Goal: Ask a question

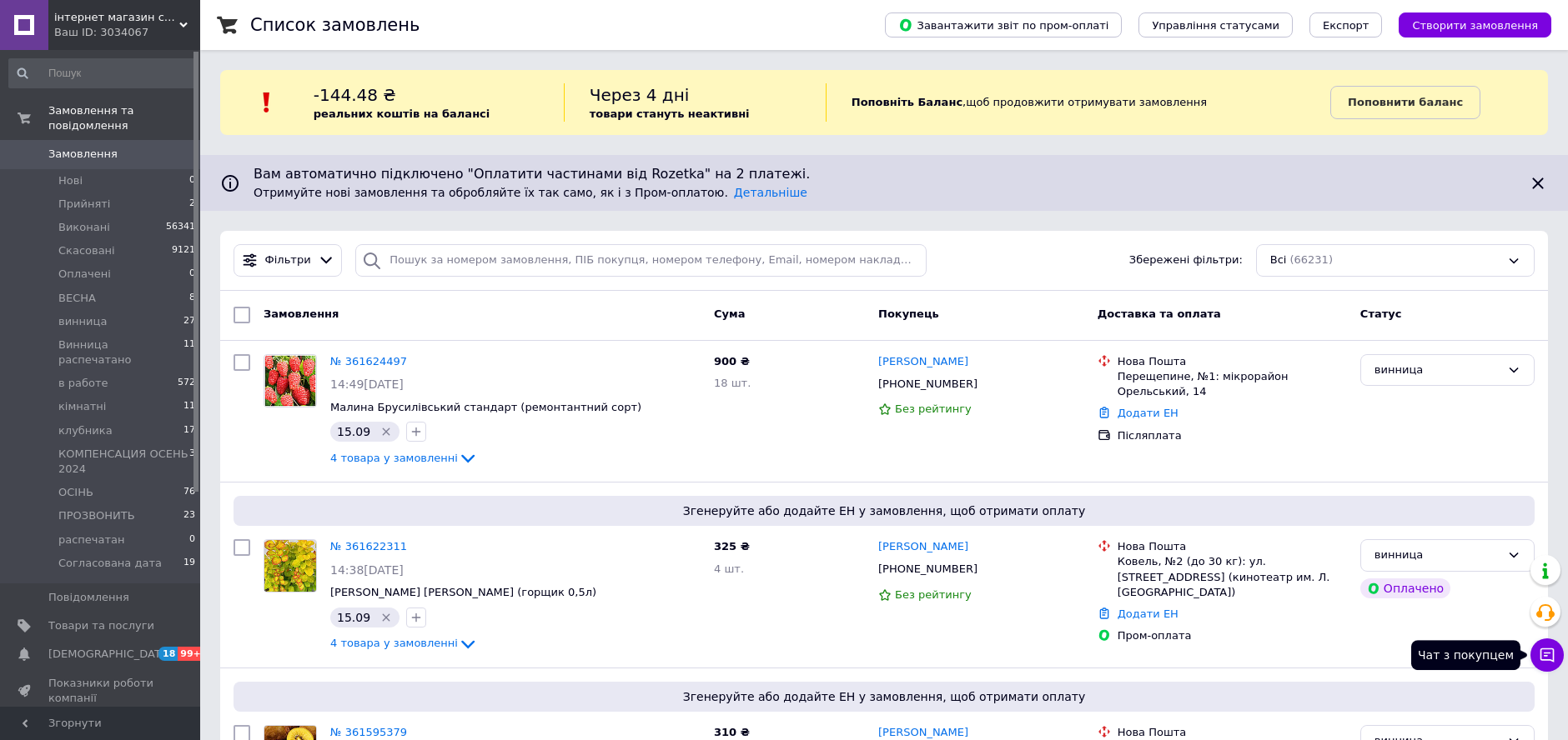
click at [1536, 650] on button "Чат з покупцем" at bounding box center [1546, 655] width 34 height 34
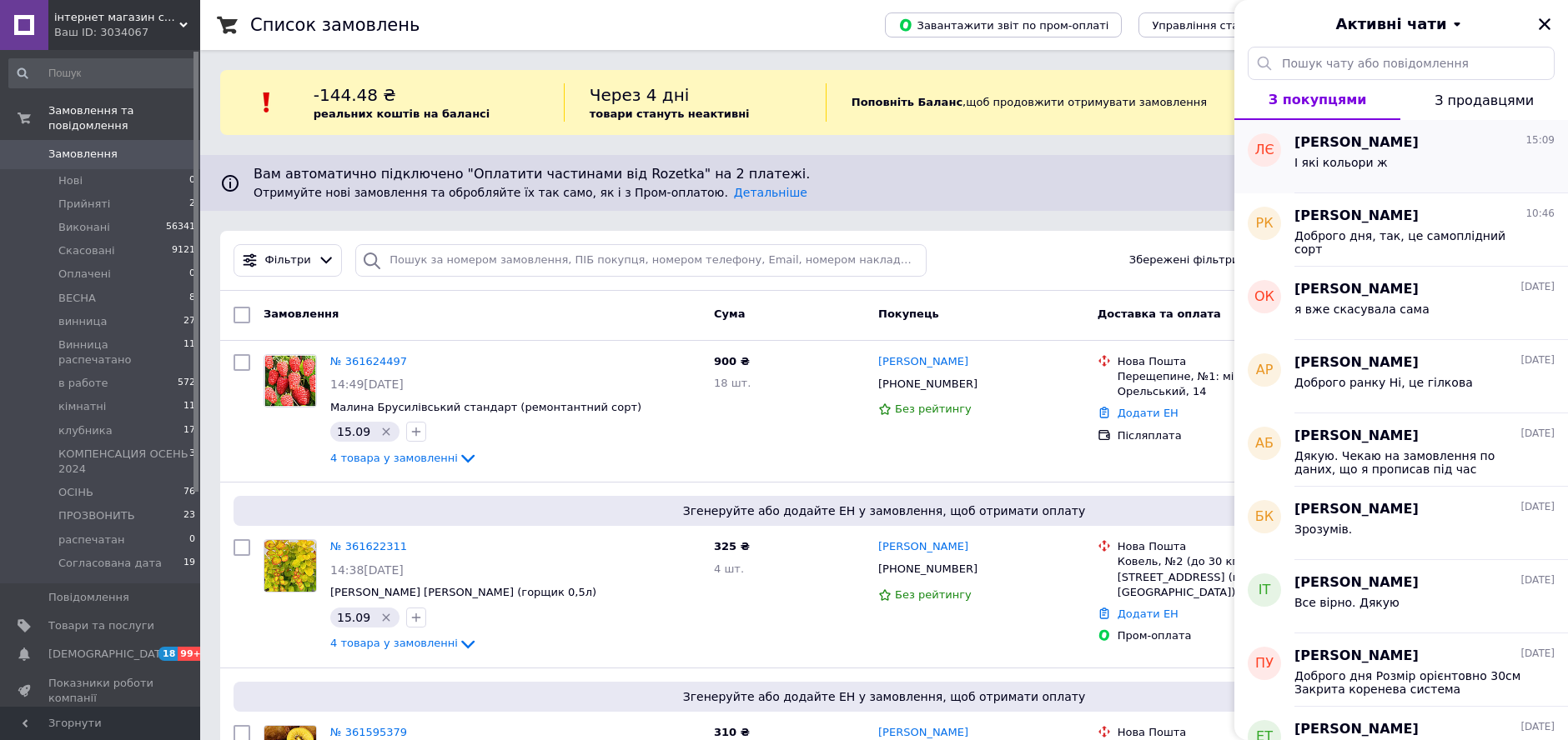
click at [1346, 165] on span "І які кольори ж" at bounding box center [1341, 161] width 93 height 13
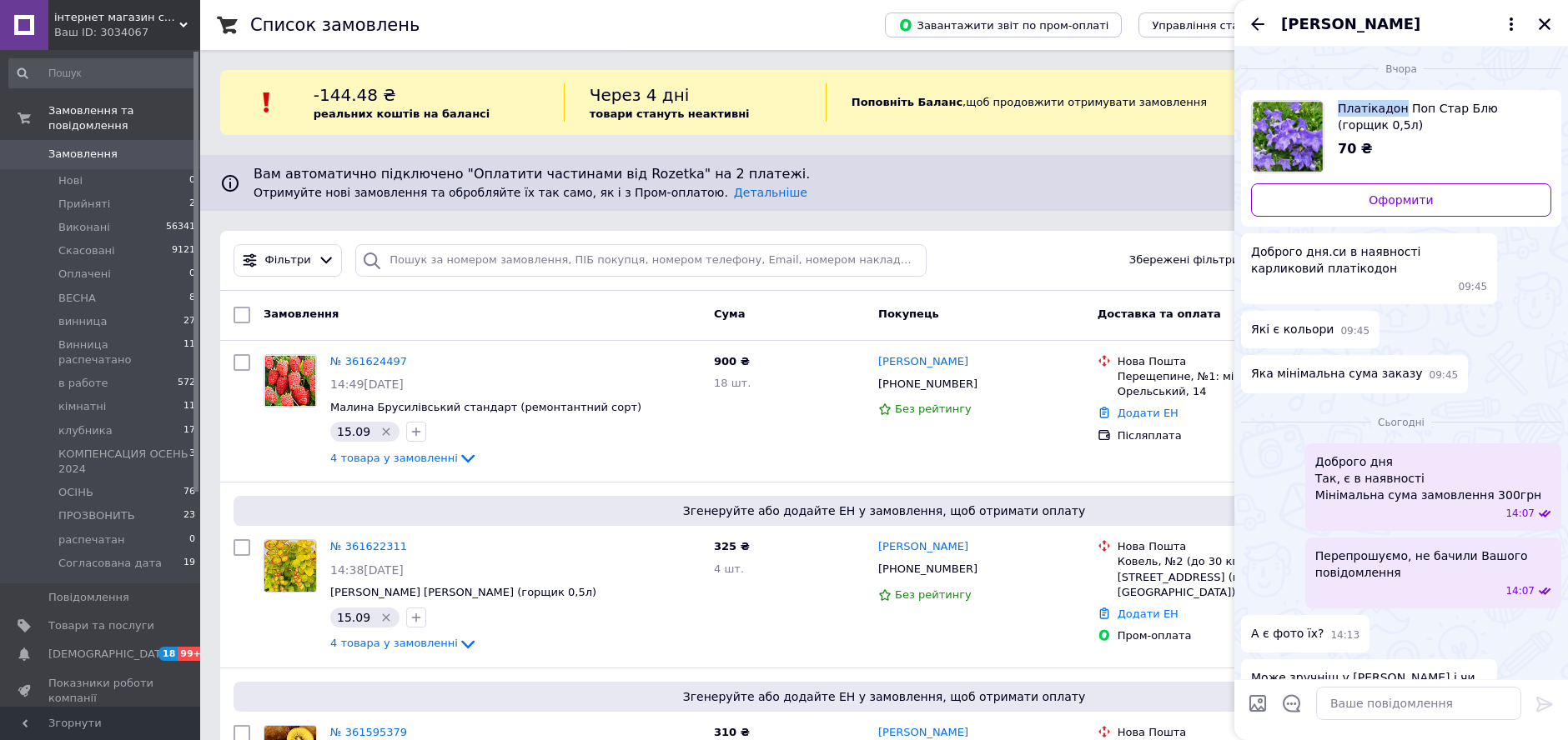
drag, startPoint x: 1289, startPoint y: 55, endPoint x: 1393, endPoint y: 110, distance: 117.6
click at [1393, 110] on div "Платікадон Поп Стар Блю (горщик 0,5л) 70 ₴ Оформити" at bounding box center [1400, 158] width 321 height 136
copy span "Платікадон"
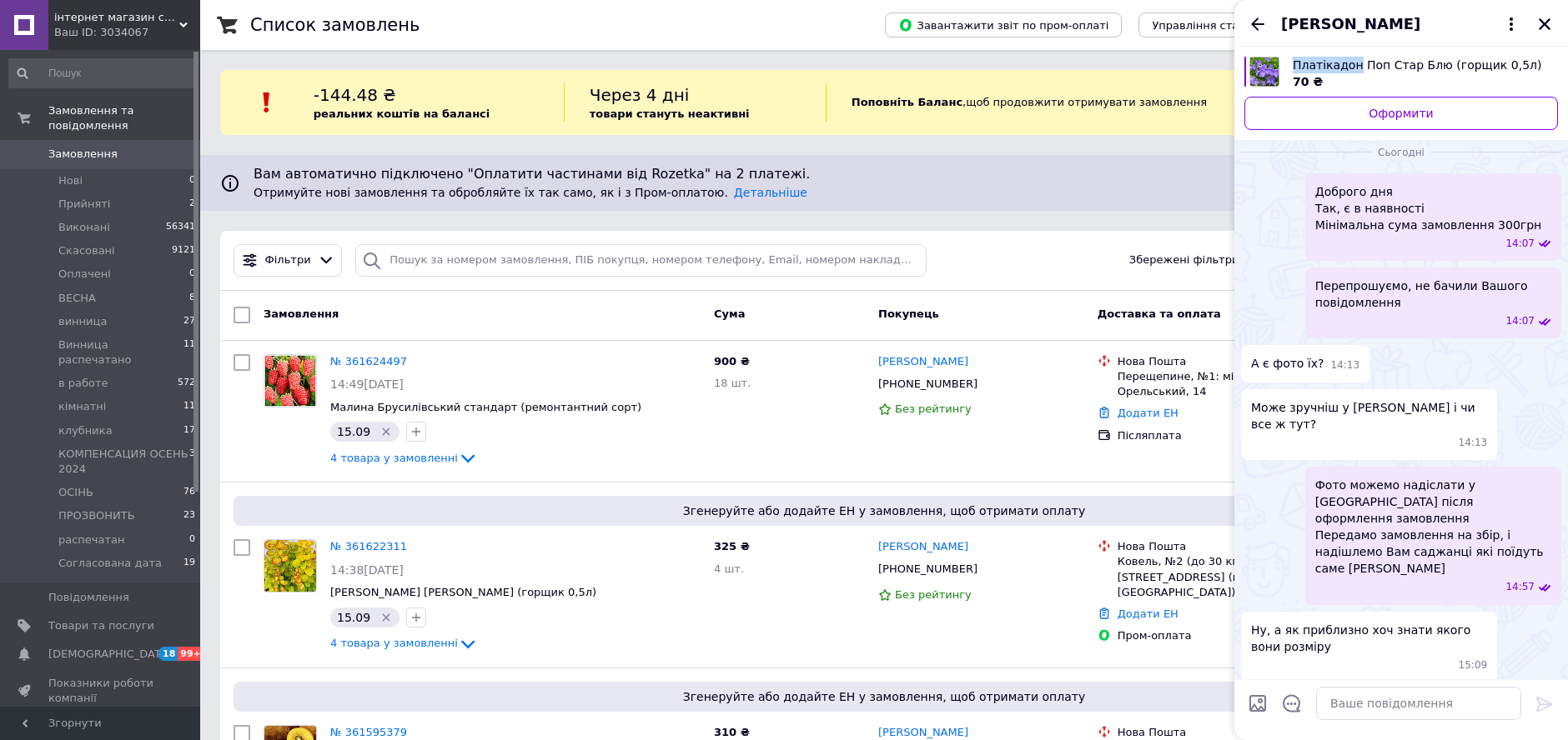
scroll to position [230, 0]
click at [1369, 699] on textarea at bounding box center [1418, 703] width 205 height 34
type textarea "Орієнтовно до 10см Лише в одному кольорі"
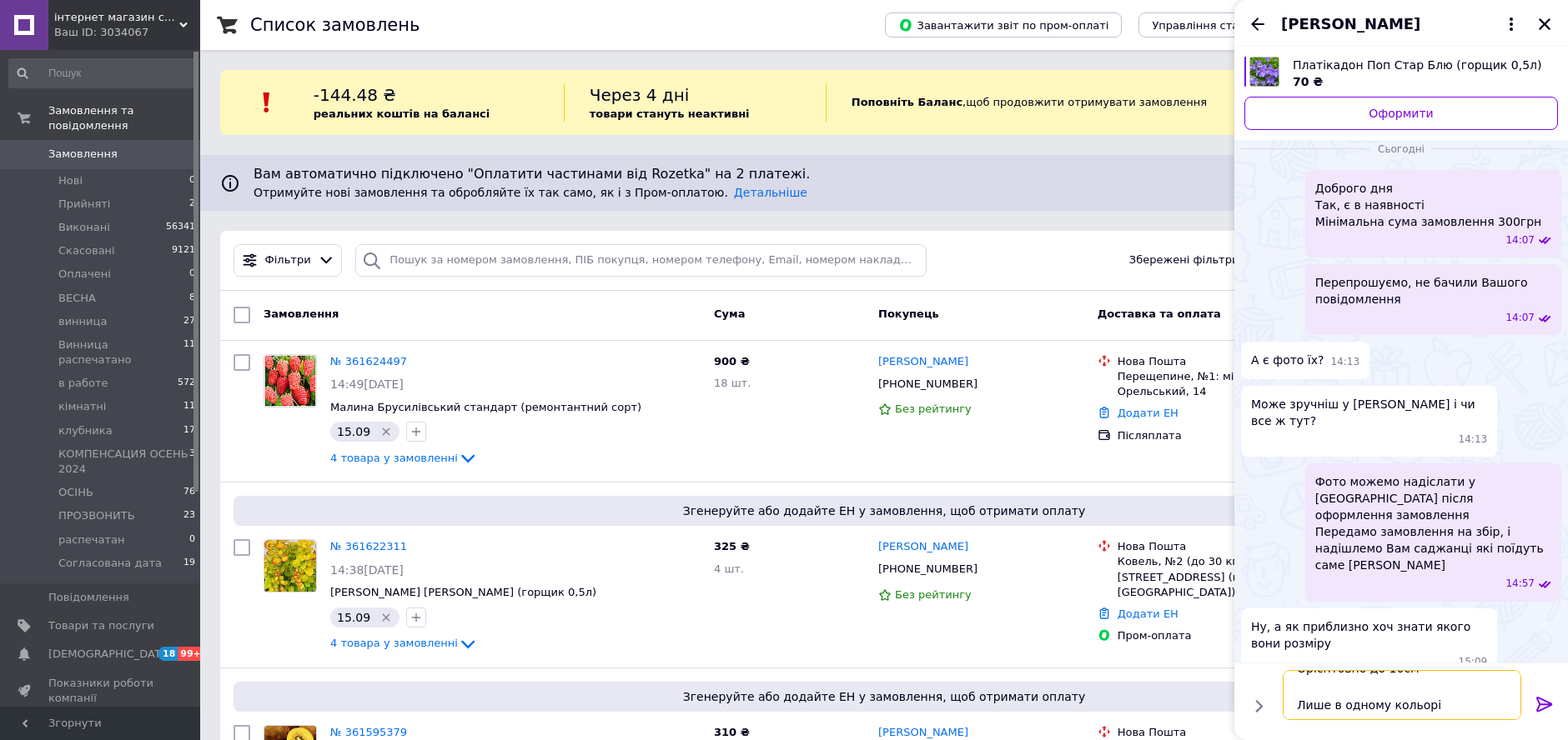
click at [1463, 709] on textarea "Орієнтовно до 10см Лише в одному кольорі" at bounding box center [1401, 695] width 238 height 50
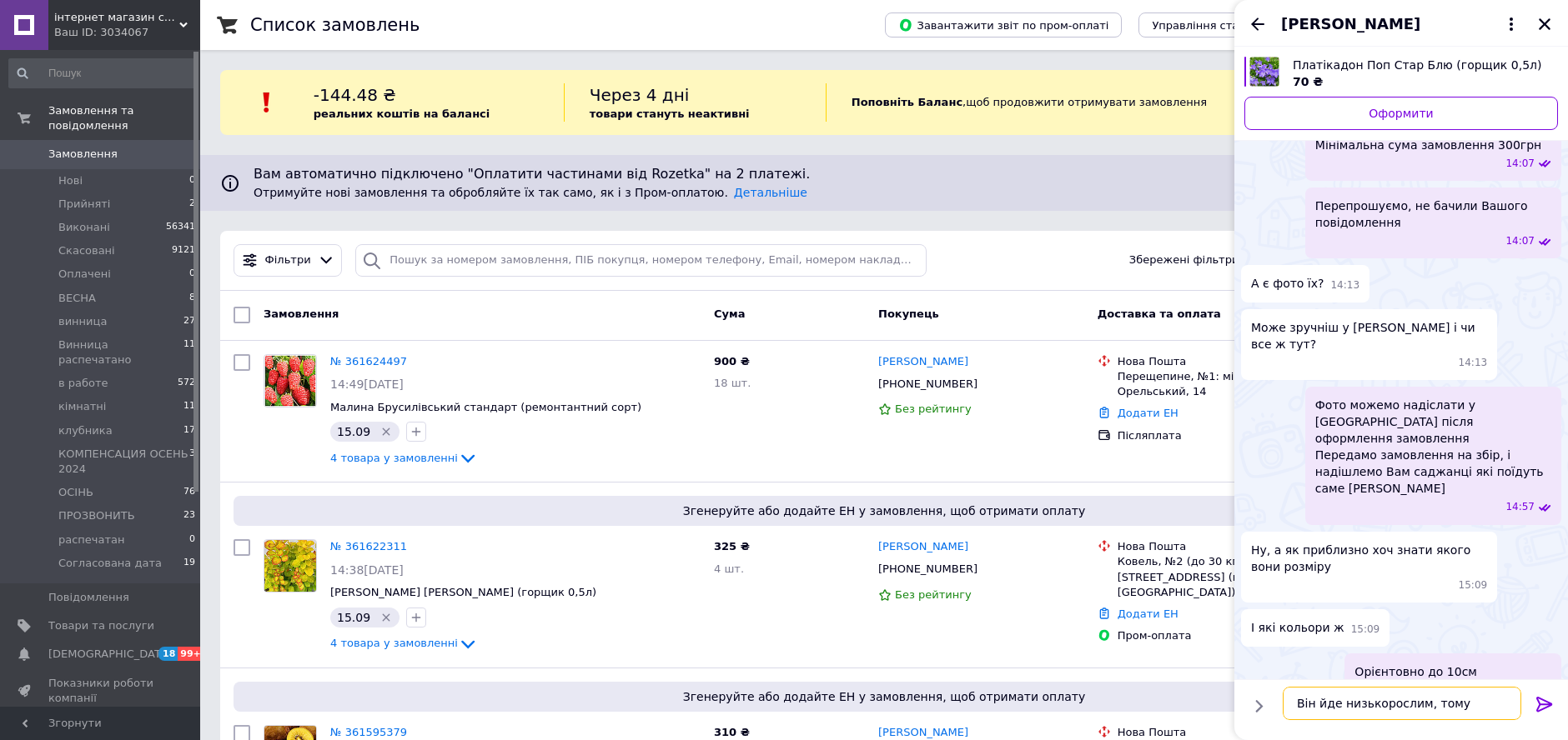
click at [1447, 703] on textarea "Він йде низькорослим, тому" at bounding box center [1401, 703] width 238 height 34
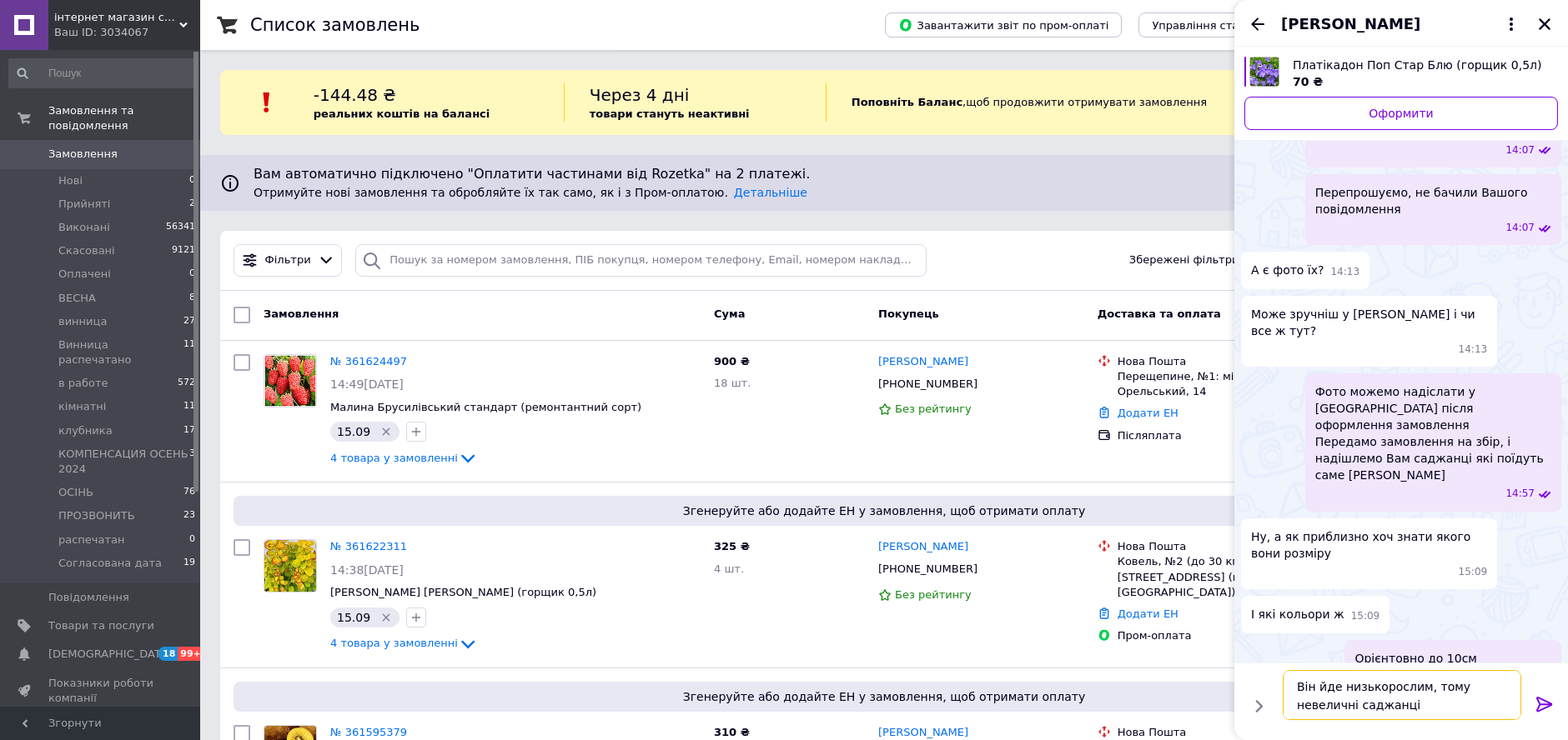
scroll to position [323, 0]
type textarea "Він йде низькорослим, тому невеличні саджанці"
click at [1534, 703] on icon at bounding box center [1544, 704] width 20 height 20
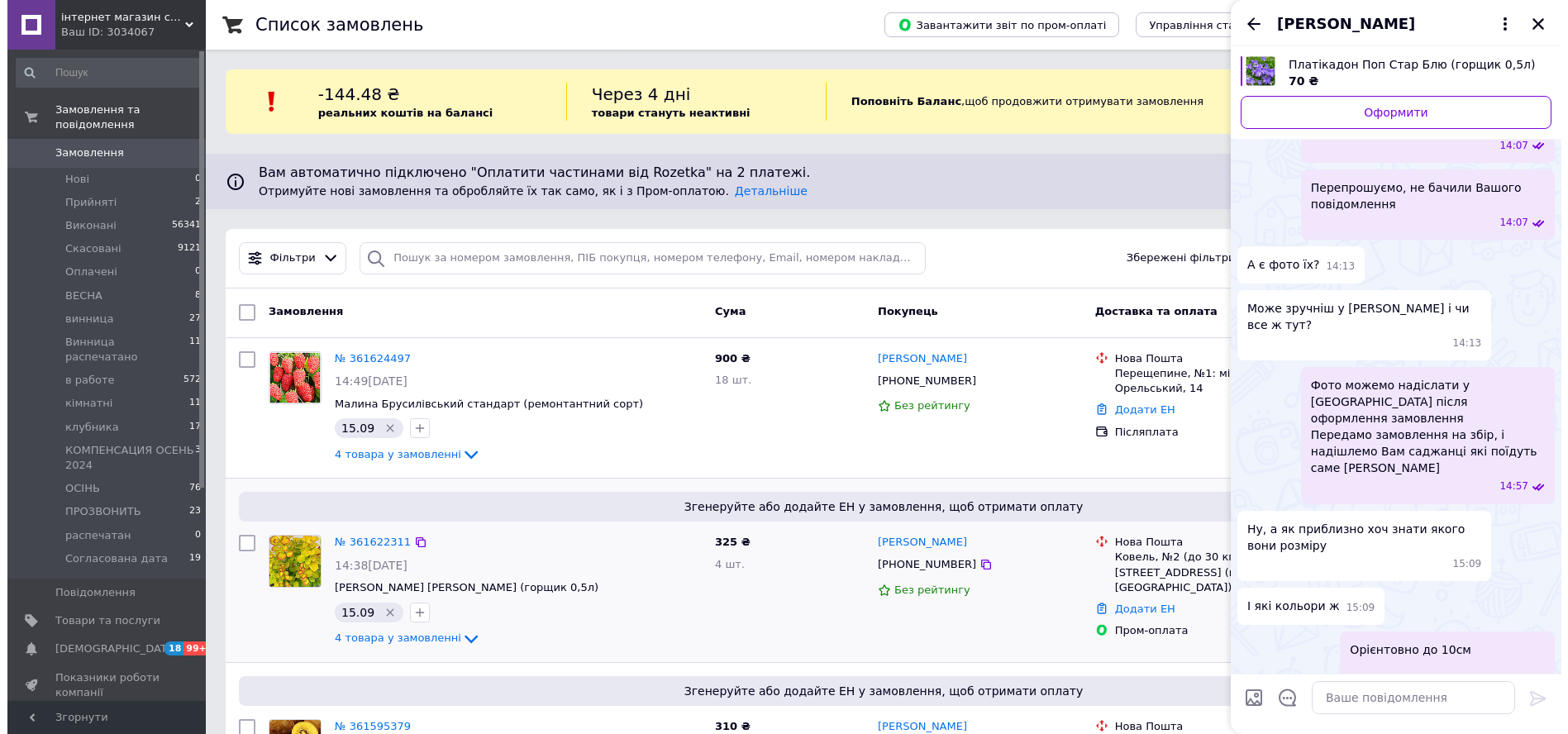
scroll to position [381, 0]
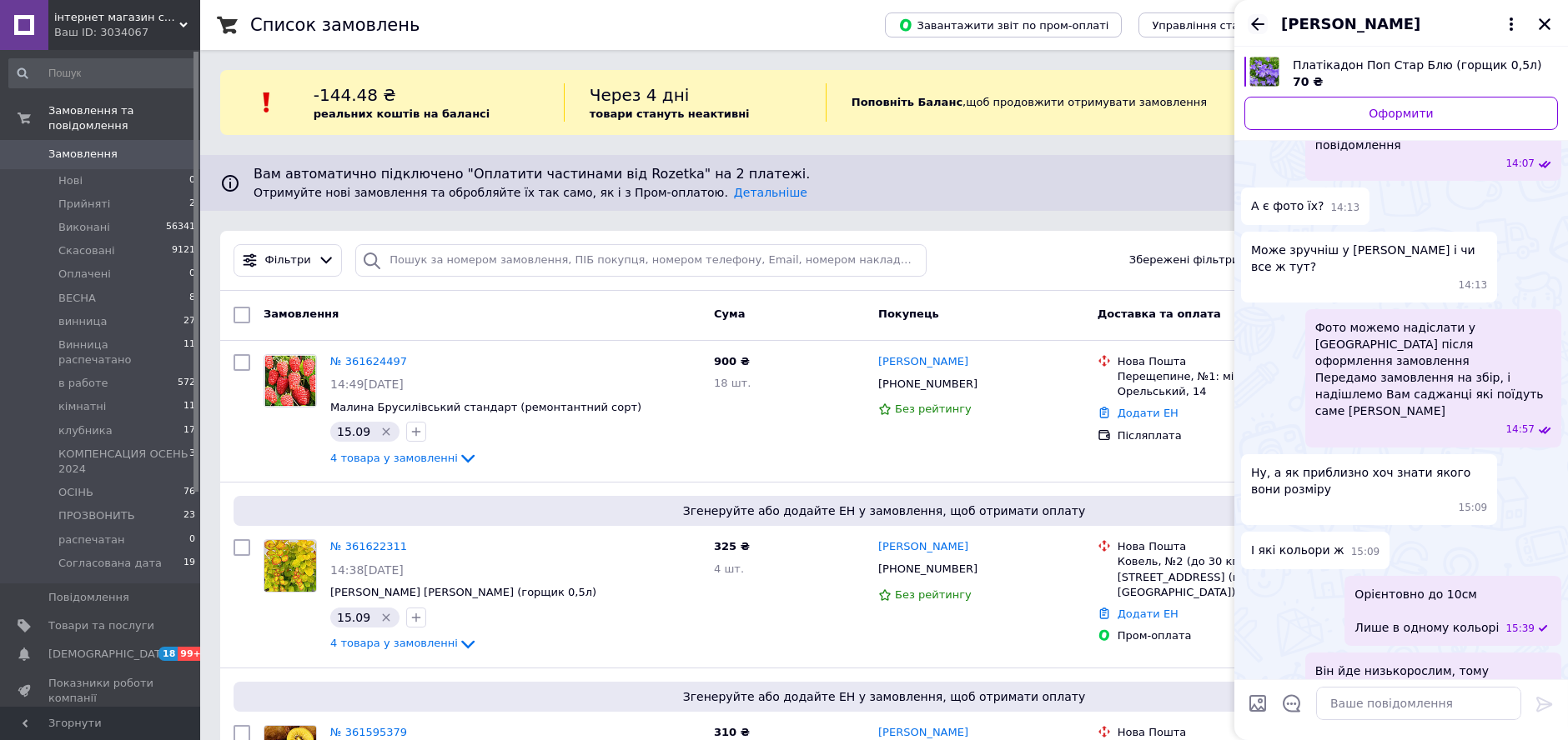
click at [1265, 26] on icon "Назад" at bounding box center [1257, 23] width 20 height 20
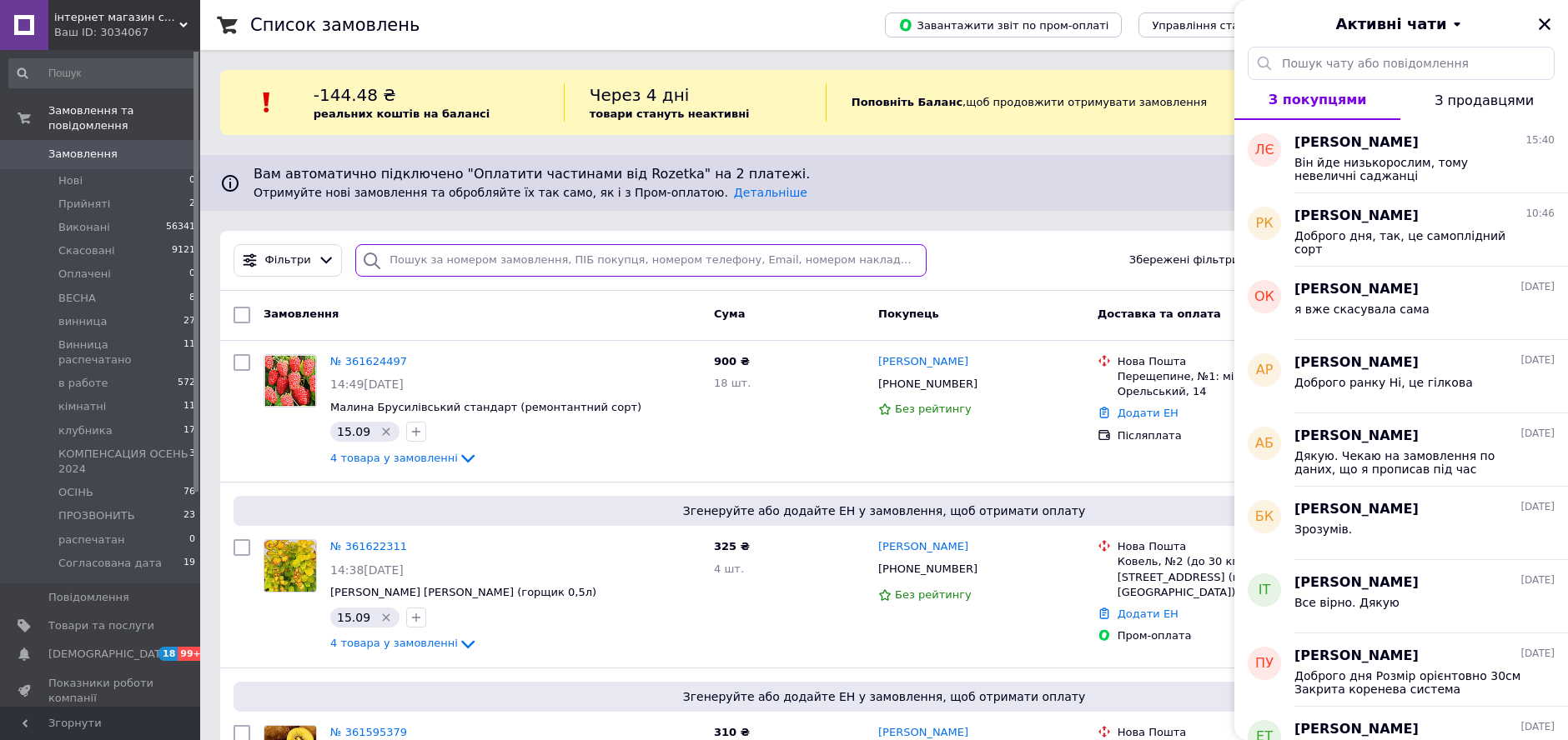
click at [680, 262] on input "search" at bounding box center [640, 261] width 570 height 33
paste input "[PHONE_NUMBER]"
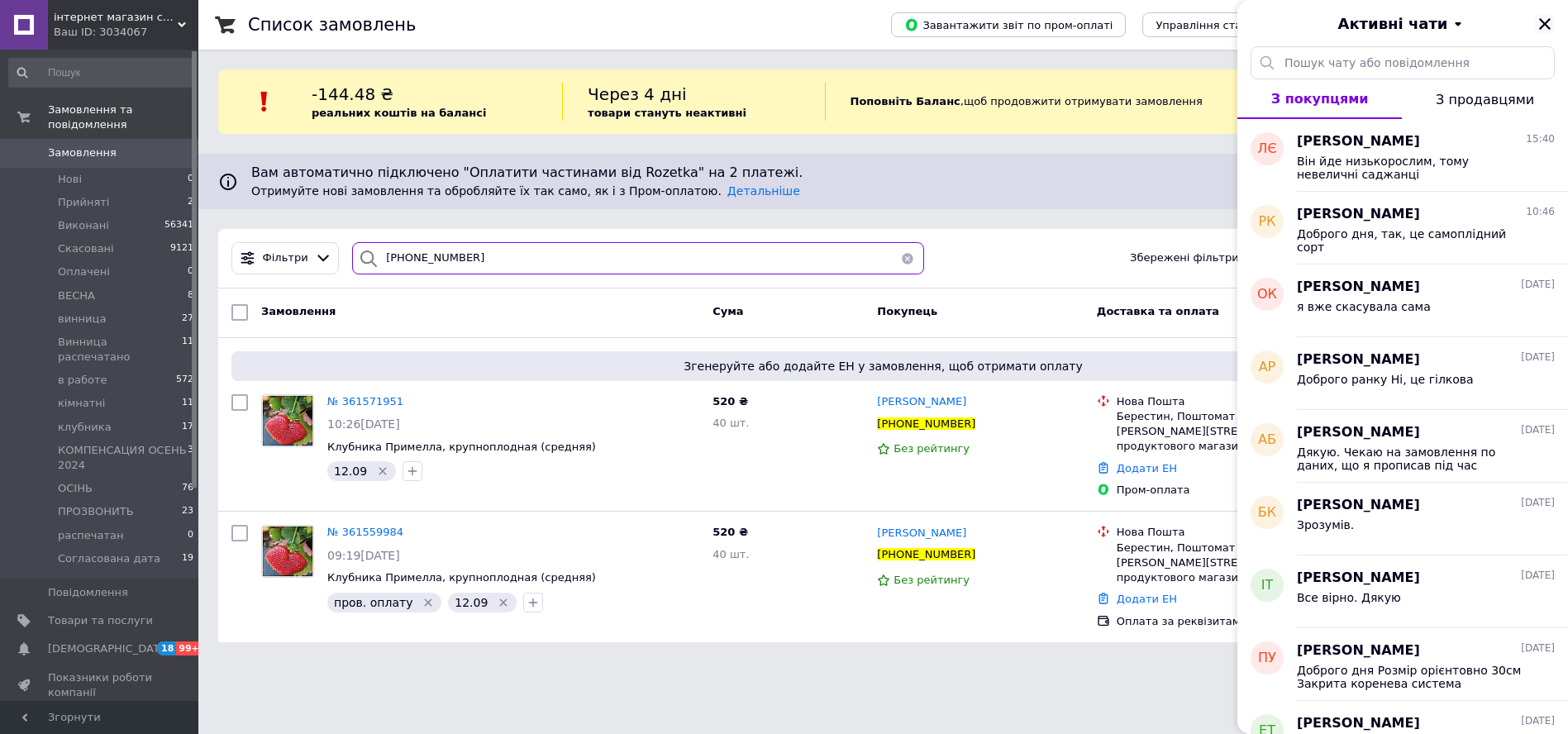
type input "[PHONE_NUMBER]"
click at [1542, 21] on icon "Закрити" at bounding box center [1545, 24] width 12 height 12
